Goal: Task Accomplishment & Management: Manage account settings

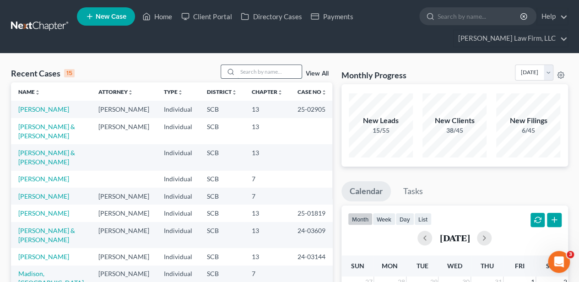
click at [265, 69] on input "search" at bounding box center [269, 71] width 64 height 13
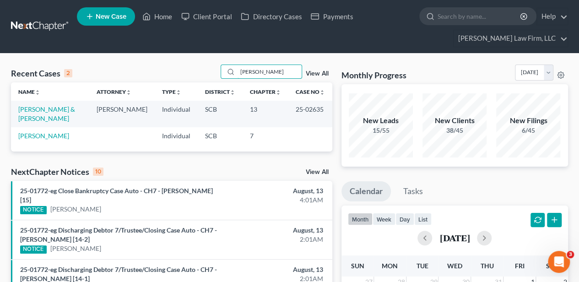
type input "[PERSON_NAME]"
click at [49, 109] on link "[PERSON_NAME] & [PERSON_NAME]" at bounding box center [46, 113] width 57 height 17
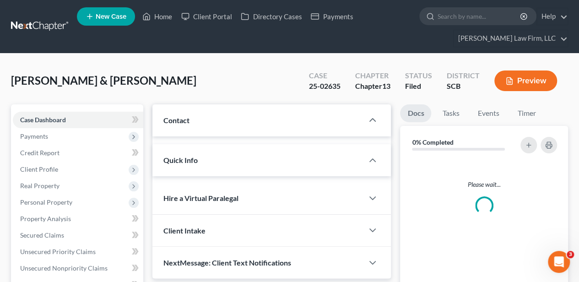
select select "2"
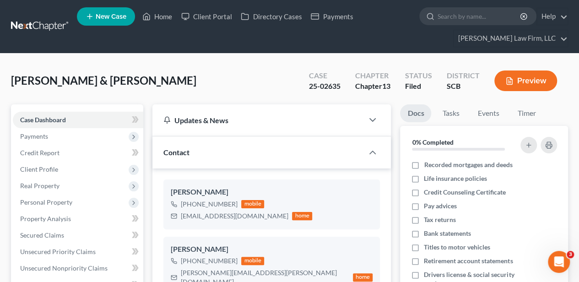
scroll to position [99, 0]
click at [44, 167] on span "Client Profile" at bounding box center [39, 169] width 38 height 8
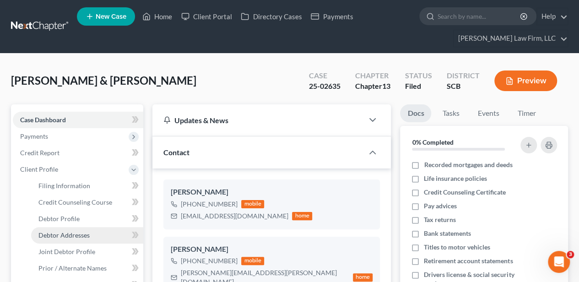
click at [62, 232] on span "Debtor Addresses" at bounding box center [63, 235] width 51 height 8
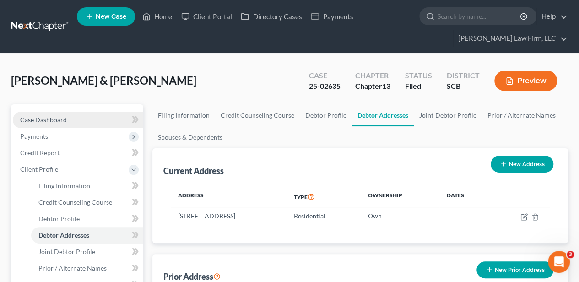
click at [70, 123] on link "Case Dashboard" at bounding box center [78, 120] width 130 height 16
select select "2"
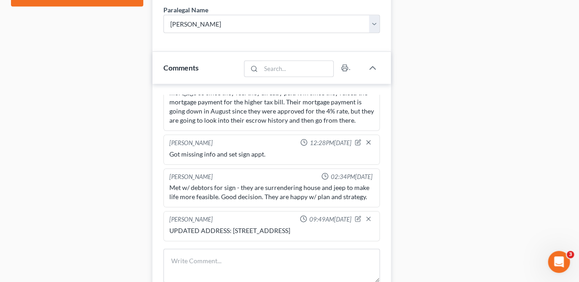
scroll to position [610, 0]
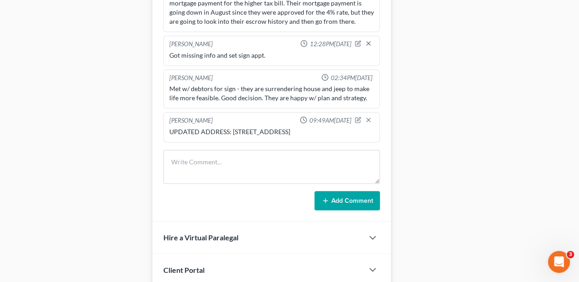
drag, startPoint x: 231, startPoint y: 111, endPoint x: 234, endPoint y: 121, distance: 10.4
click at [234, 127] on div "UPDATED ADDRESS: [STREET_ADDRESS]" at bounding box center [271, 131] width 204 height 9
copy div "[STREET_ADDRESS]"
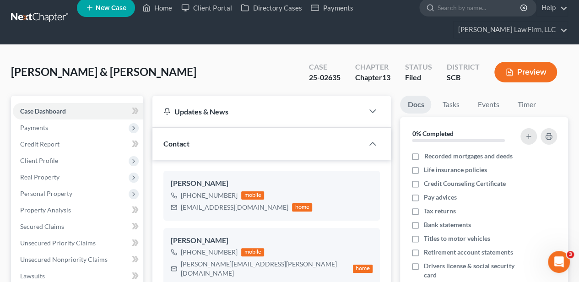
scroll to position [0, 0]
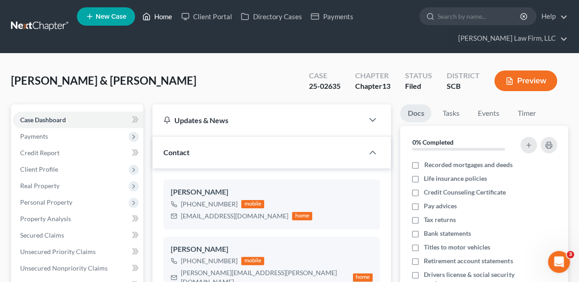
click at [160, 15] on link "Home" at bounding box center [157, 16] width 39 height 16
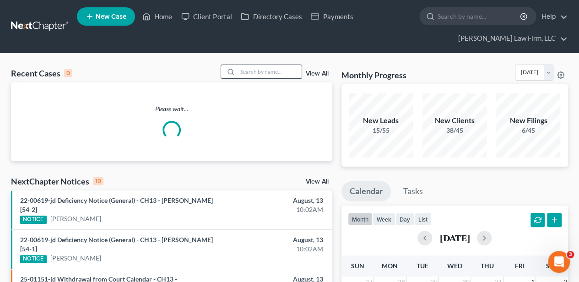
click at [246, 73] on input "search" at bounding box center [269, 71] width 64 height 13
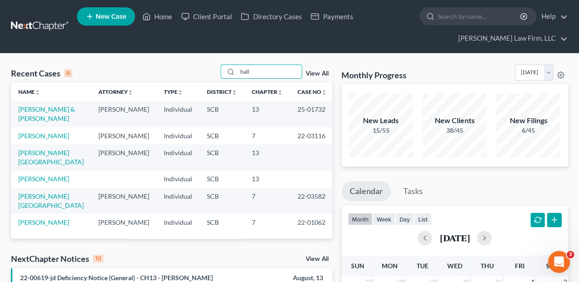
type input "hall"
click at [44, 110] on link "[PERSON_NAME] & [PERSON_NAME]" at bounding box center [46, 113] width 57 height 17
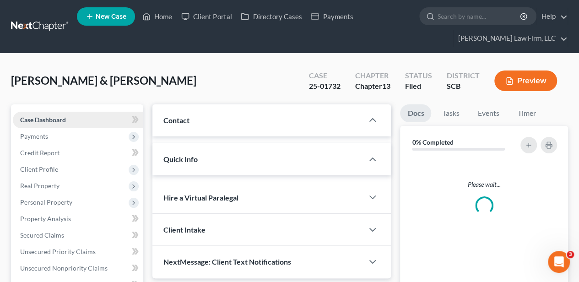
select select "2"
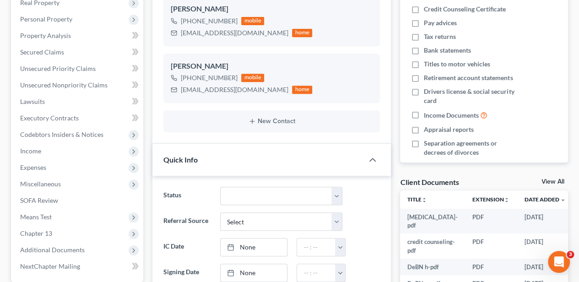
click at [545, 178] on link "View All" at bounding box center [552, 181] width 23 height 6
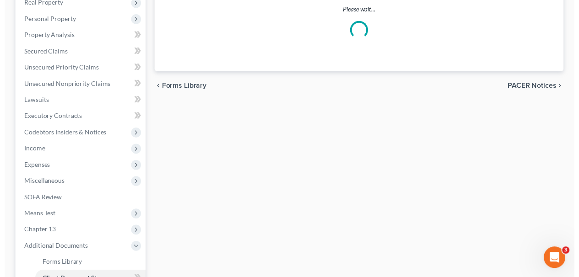
scroll to position [69, 0]
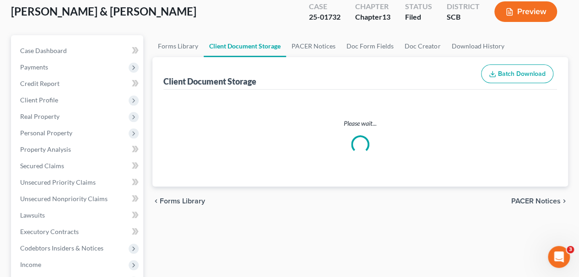
select select "16"
select select "6"
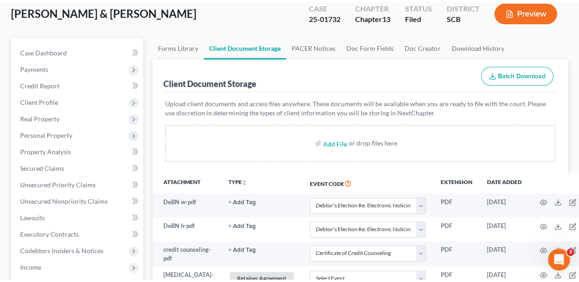
scroll to position [0, 0]
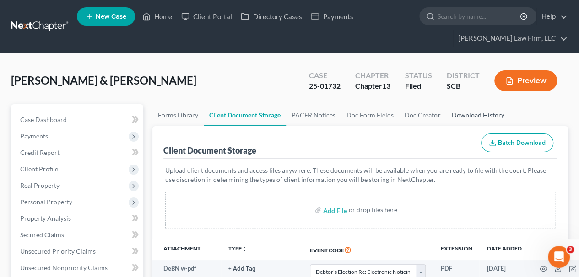
click at [462, 114] on link "Download History" at bounding box center [478, 115] width 64 height 22
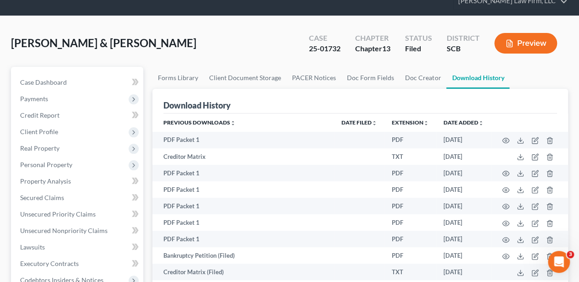
scroll to position [30, 0]
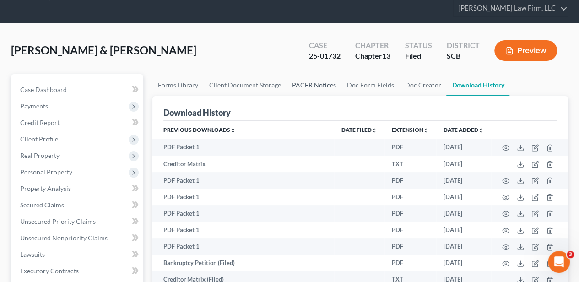
click at [311, 87] on link "PACER Notices" at bounding box center [313, 85] width 55 height 22
